Goal: Check status: Check status

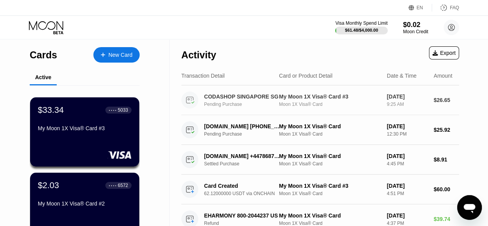
drag, startPoint x: 183, startPoint y: 86, endPoint x: 220, endPoint y: 136, distance: 62.3
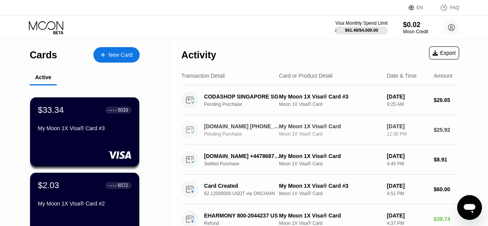
click at [220, 136] on div "Pending Purchase" at bounding box center [245, 133] width 82 height 5
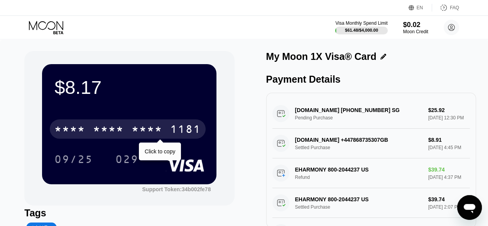
click at [139, 130] on div "* * * *" at bounding box center [147, 130] width 31 height 12
